Goal: Obtain resource: Obtain resource

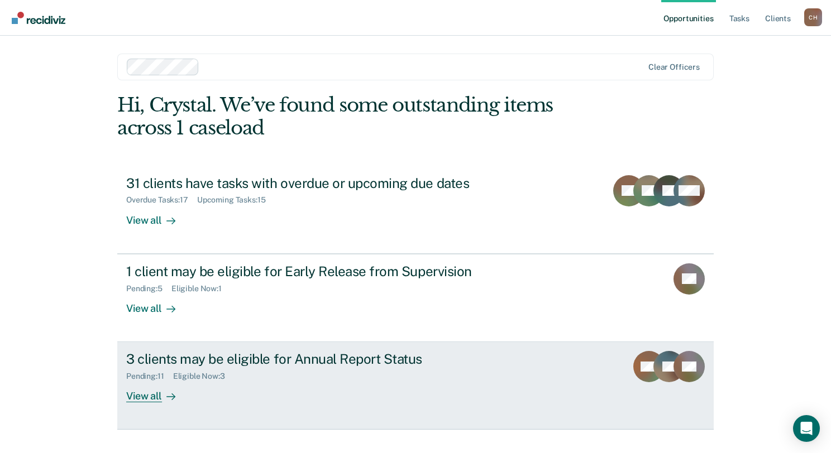
click at [264, 363] on div "3 clients may be eligible for Annual Report Status" at bounding box center [322, 359] width 392 height 16
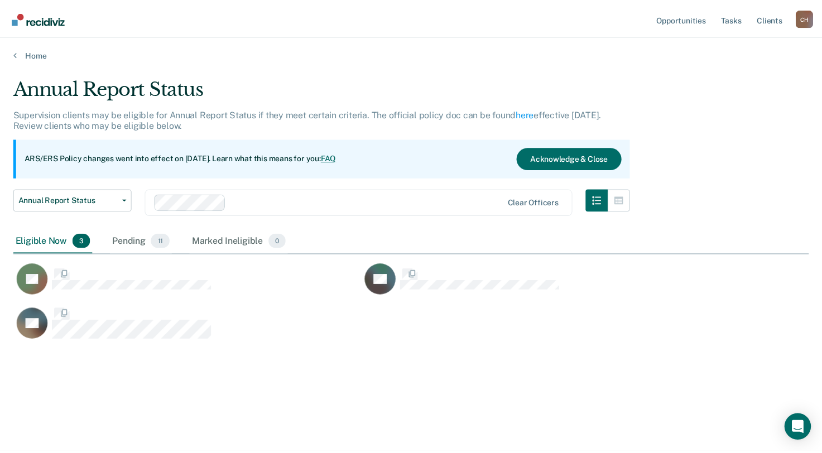
scroll to position [284, 795]
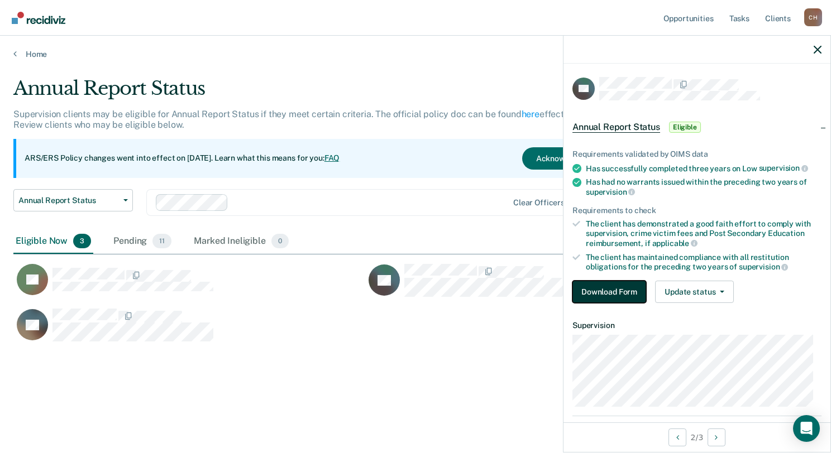
click at [616, 287] on button "Download Form" at bounding box center [609, 292] width 74 height 22
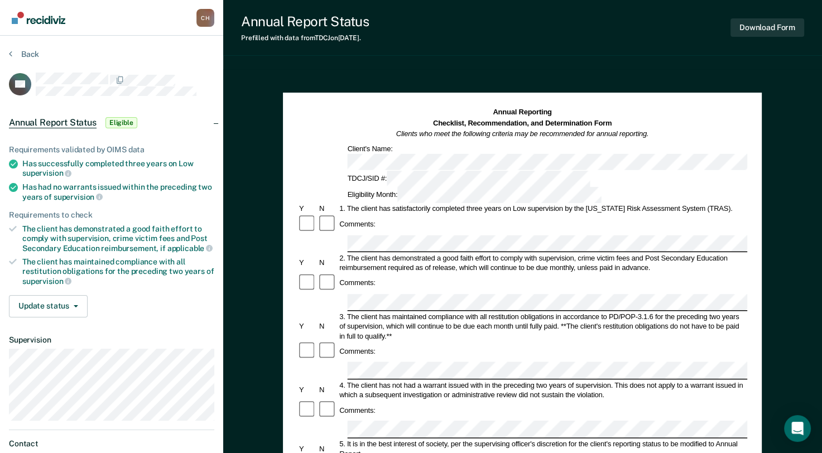
click at [328, 273] on div at bounding box center [328, 283] width 20 height 20
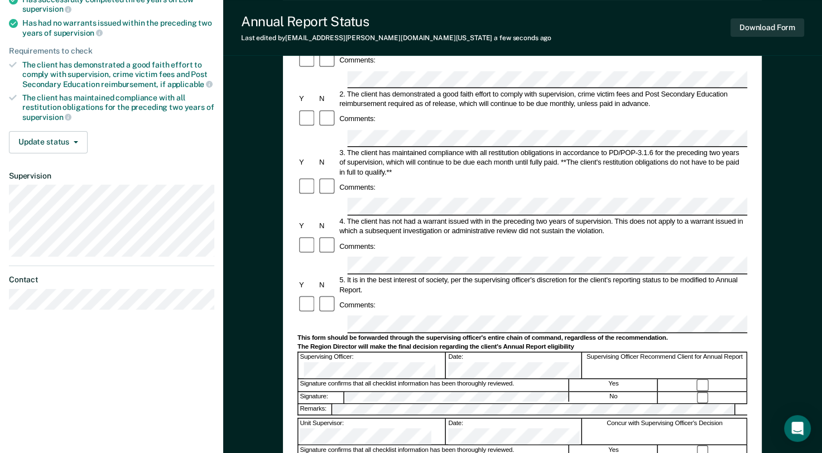
scroll to position [223, 0]
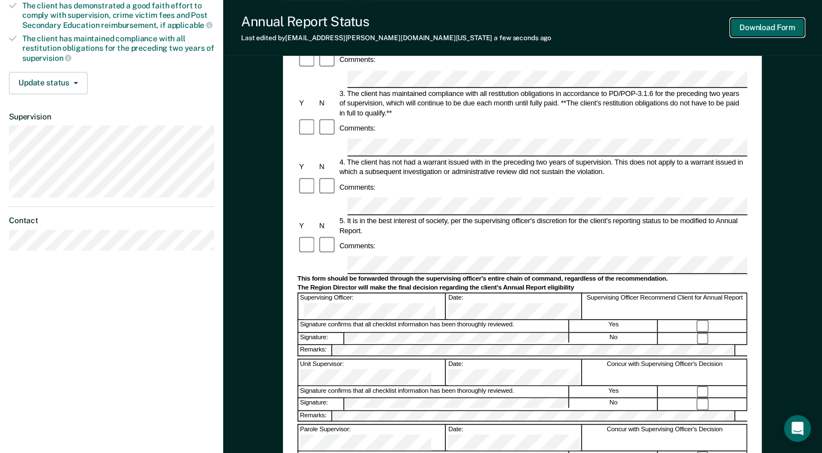
click at [760, 30] on button "Download Form" at bounding box center [768, 27] width 74 height 18
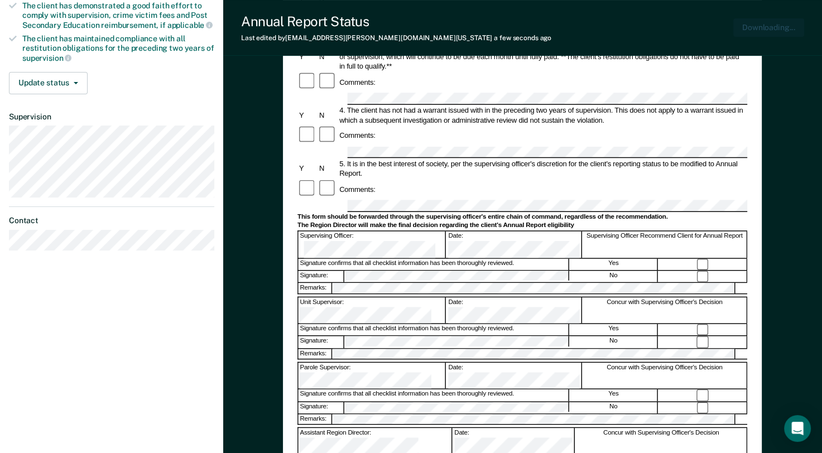
scroll to position [0, 0]
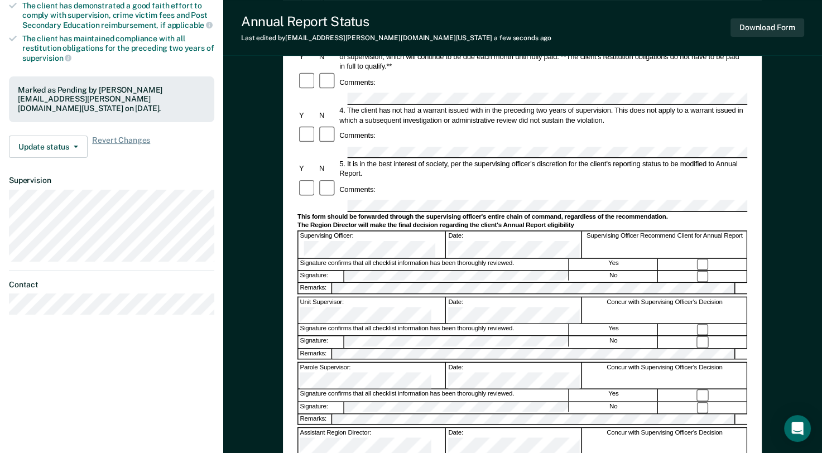
click at [297, 179] on div at bounding box center [307, 189] width 20 height 20
click at [778, 25] on button "Download Form" at bounding box center [768, 27] width 74 height 18
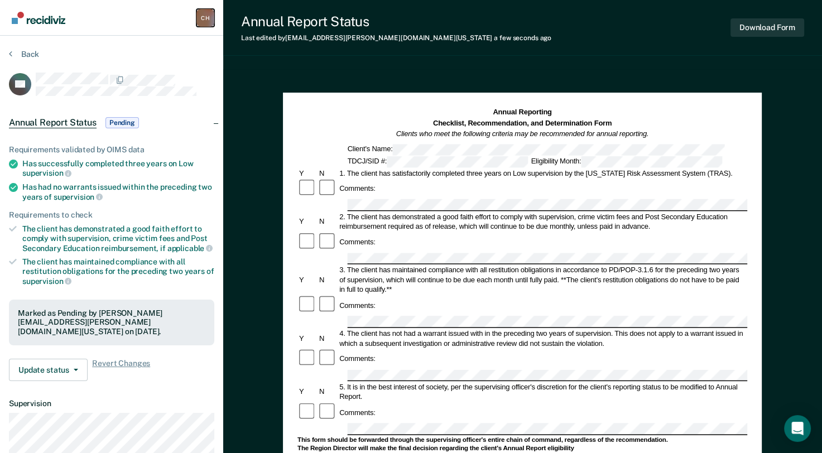
click at [204, 18] on div "C H" at bounding box center [205, 18] width 18 height 18
click at [143, 42] on link "Profile" at bounding box center [161, 44] width 90 height 9
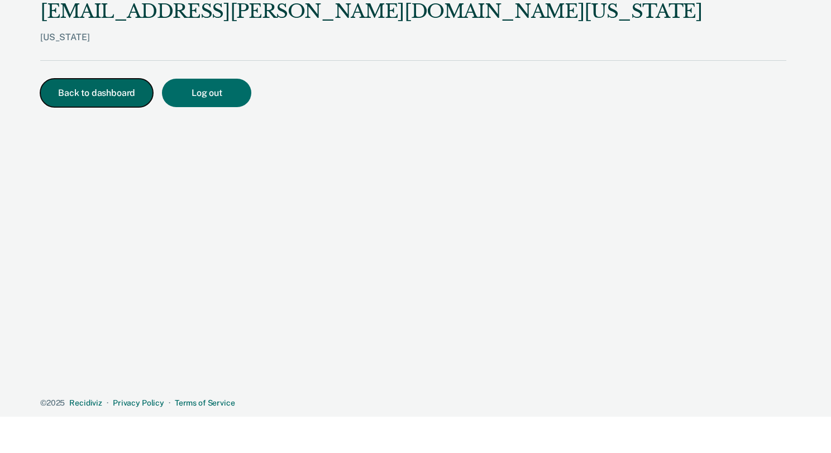
click at [92, 98] on button "Back to dashboard" at bounding box center [96, 93] width 113 height 28
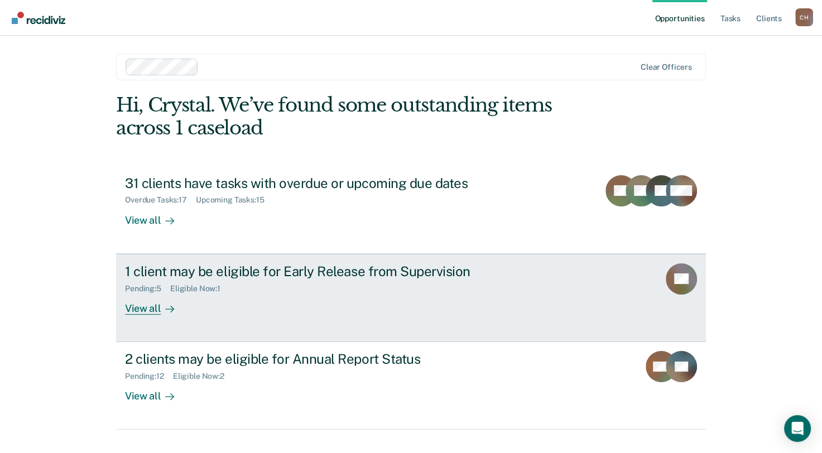
click at [156, 280] on div "Pending : 5 Eligible Now : 1" at bounding box center [321, 287] width 392 height 14
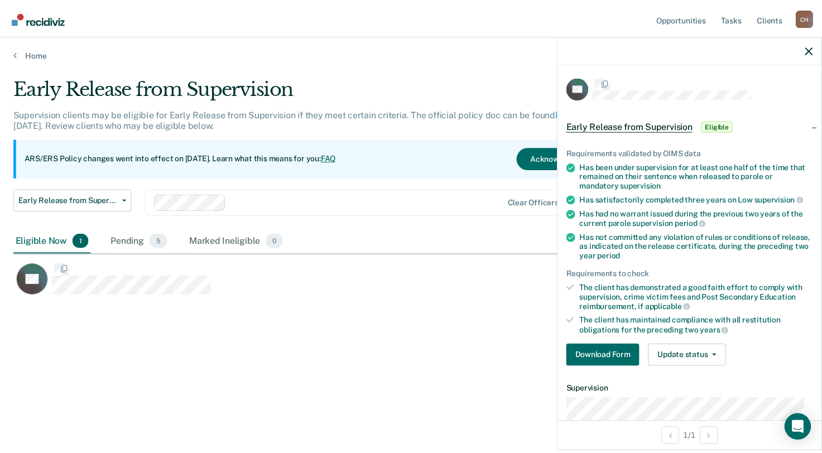
scroll to position [284, 795]
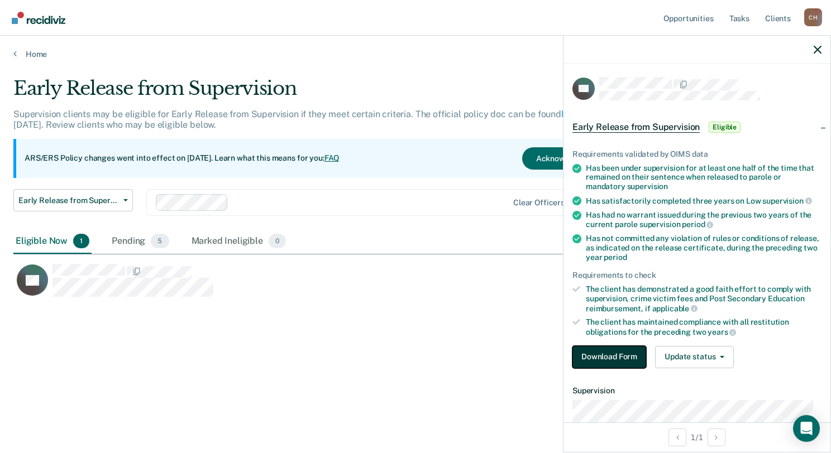
click at [601, 355] on button "Download Form" at bounding box center [609, 357] width 74 height 22
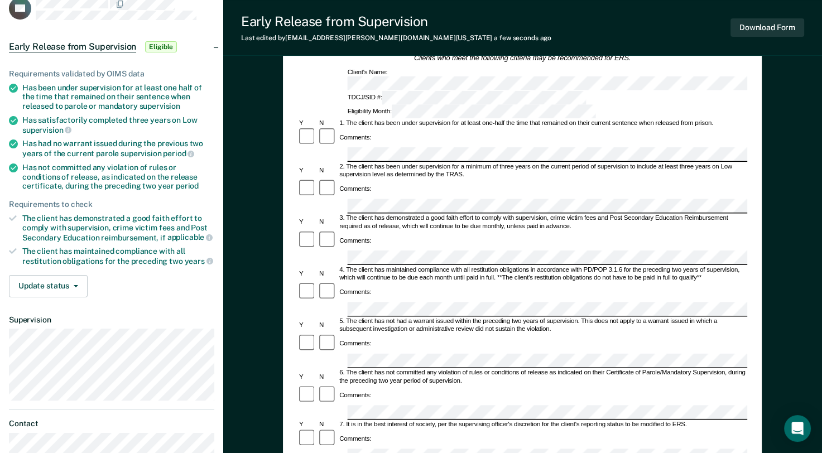
scroll to position [112, 0]
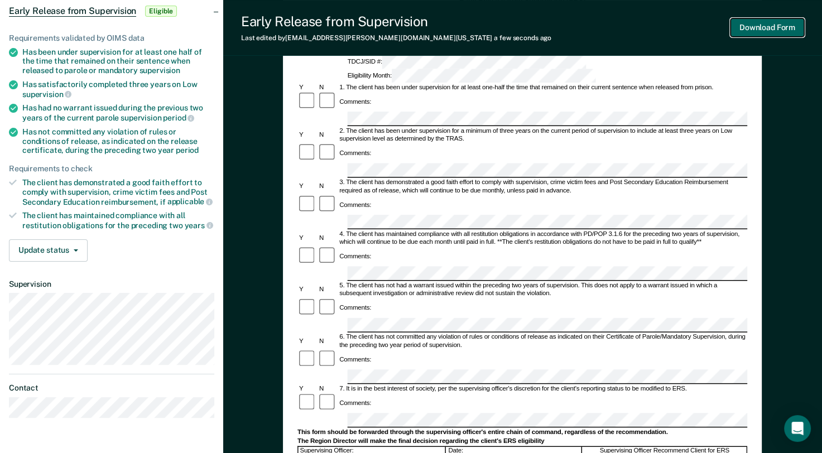
click at [764, 27] on button "Download Form" at bounding box center [768, 27] width 74 height 18
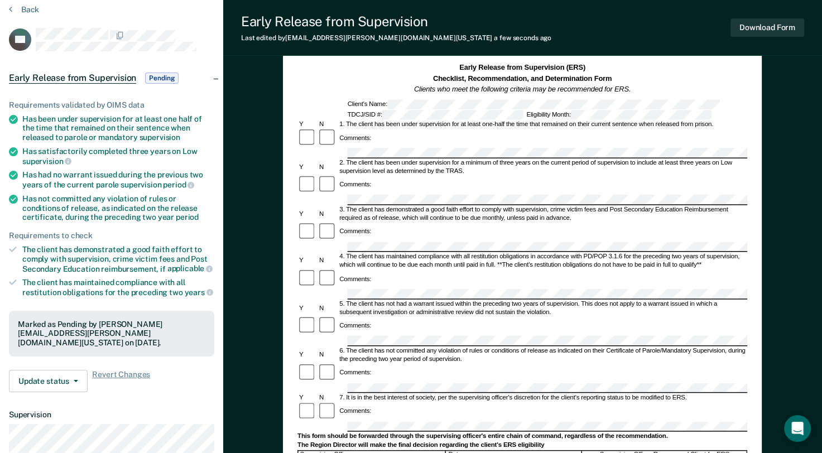
scroll to position [0, 0]
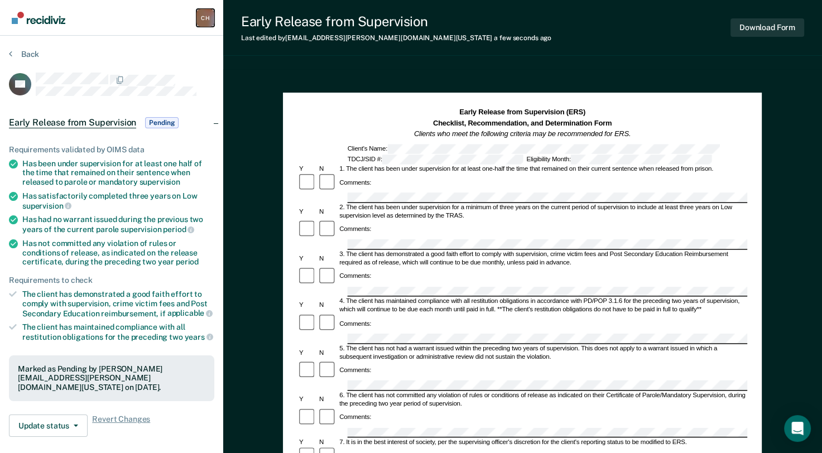
click at [203, 10] on div "C H" at bounding box center [205, 18] width 18 height 18
click at [138, 43] on link "Profile" at bounding box center [161, 44] width 90 height 9
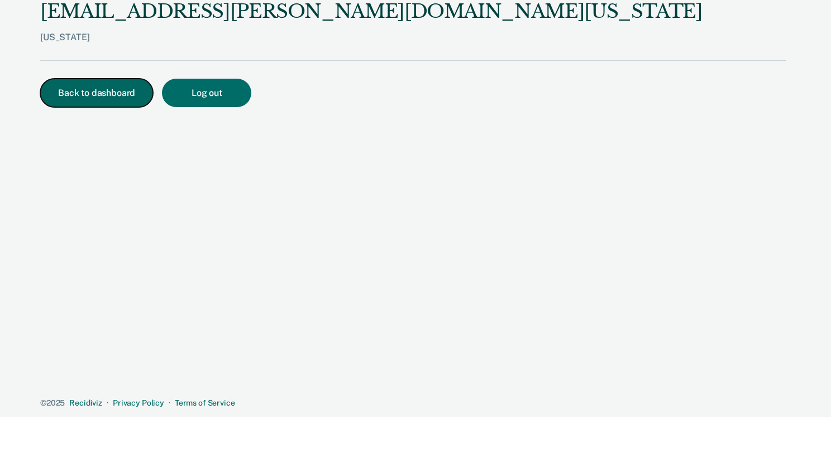
click at [99, 90] on button "Back to dashboard" at bounding box center [96, 93] width 113 height 28
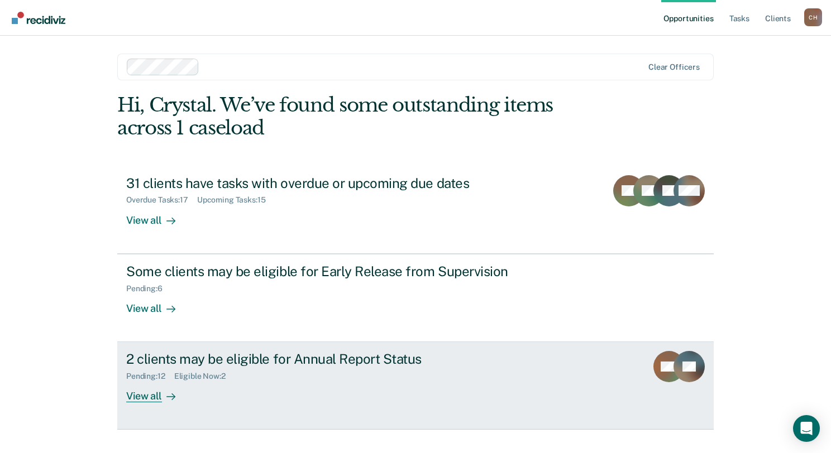
click at [156, 397] on div "View all" at bounding box center [157, 392] width 63 height 22
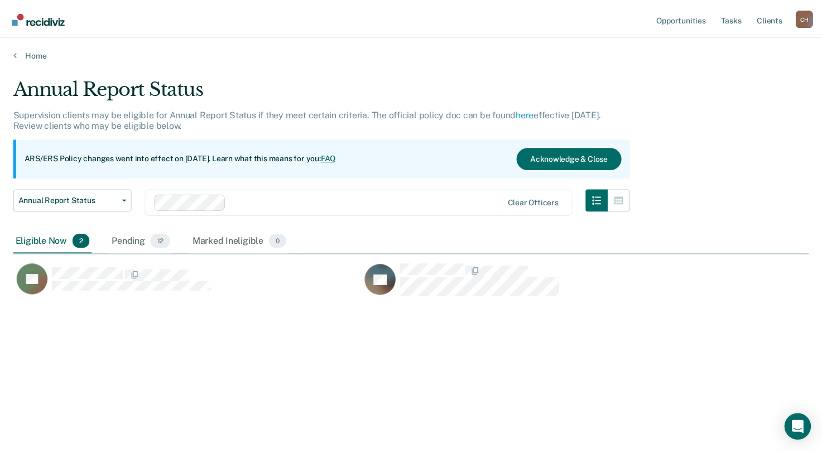
scroll to position [284, 795]
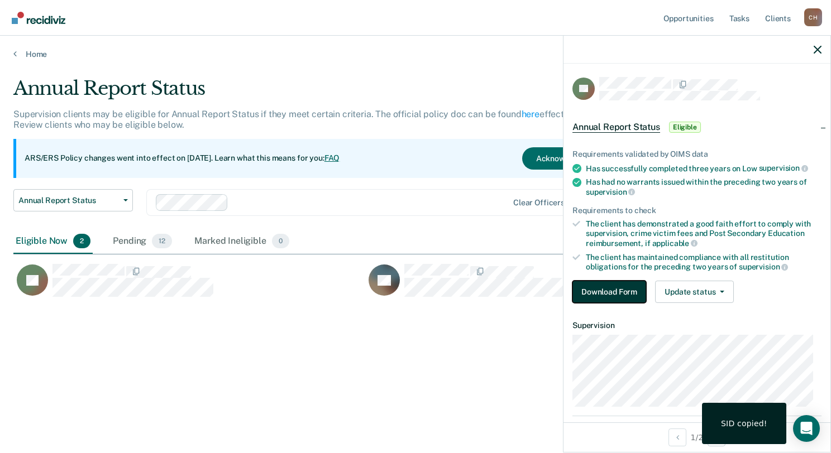
click at [586, 284] on button "Download Form" at bounding box center [609, 292] width 74 height 22
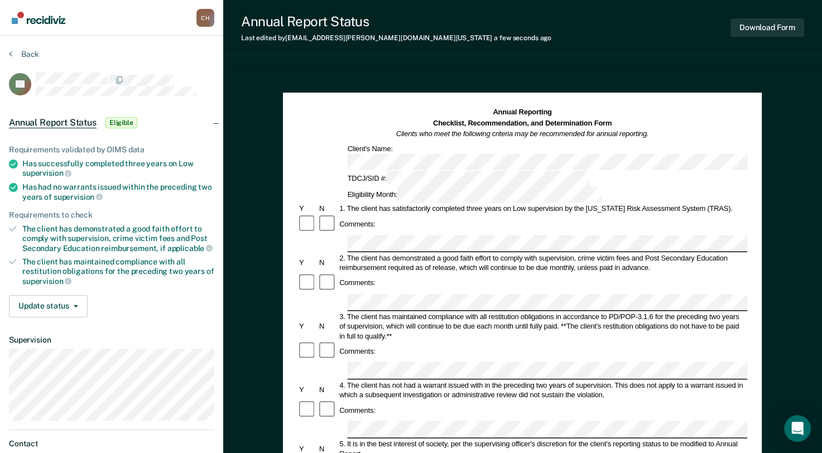
click at [380, 273] on div "Comments:" at bounding box center [522, 283] width 450 height 20
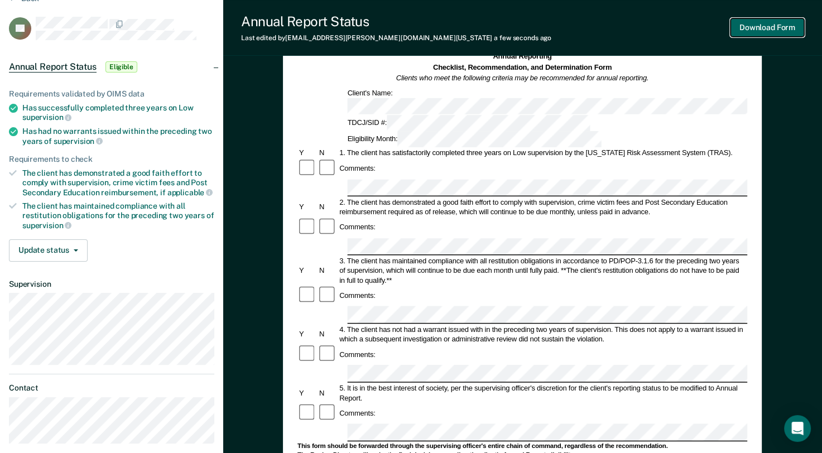
click at [779, 33] on button "Download Form" at bounding box center [768, 27] width 74 height 18
